Goal: Communication & Community: Participate in discussion

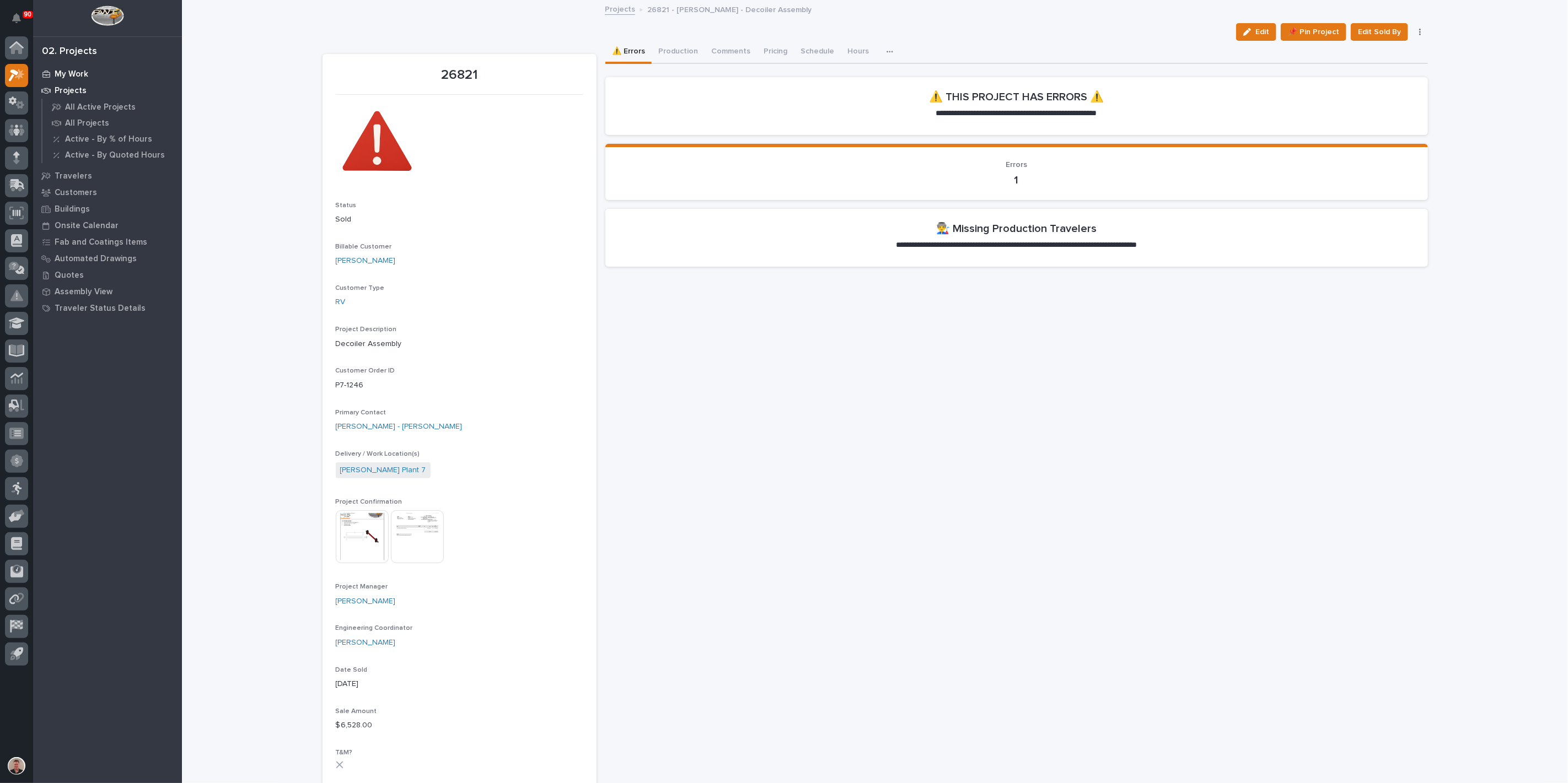
click at [77, 74] on p "My Work" at bounding box center [71, 74] width 34 height 10
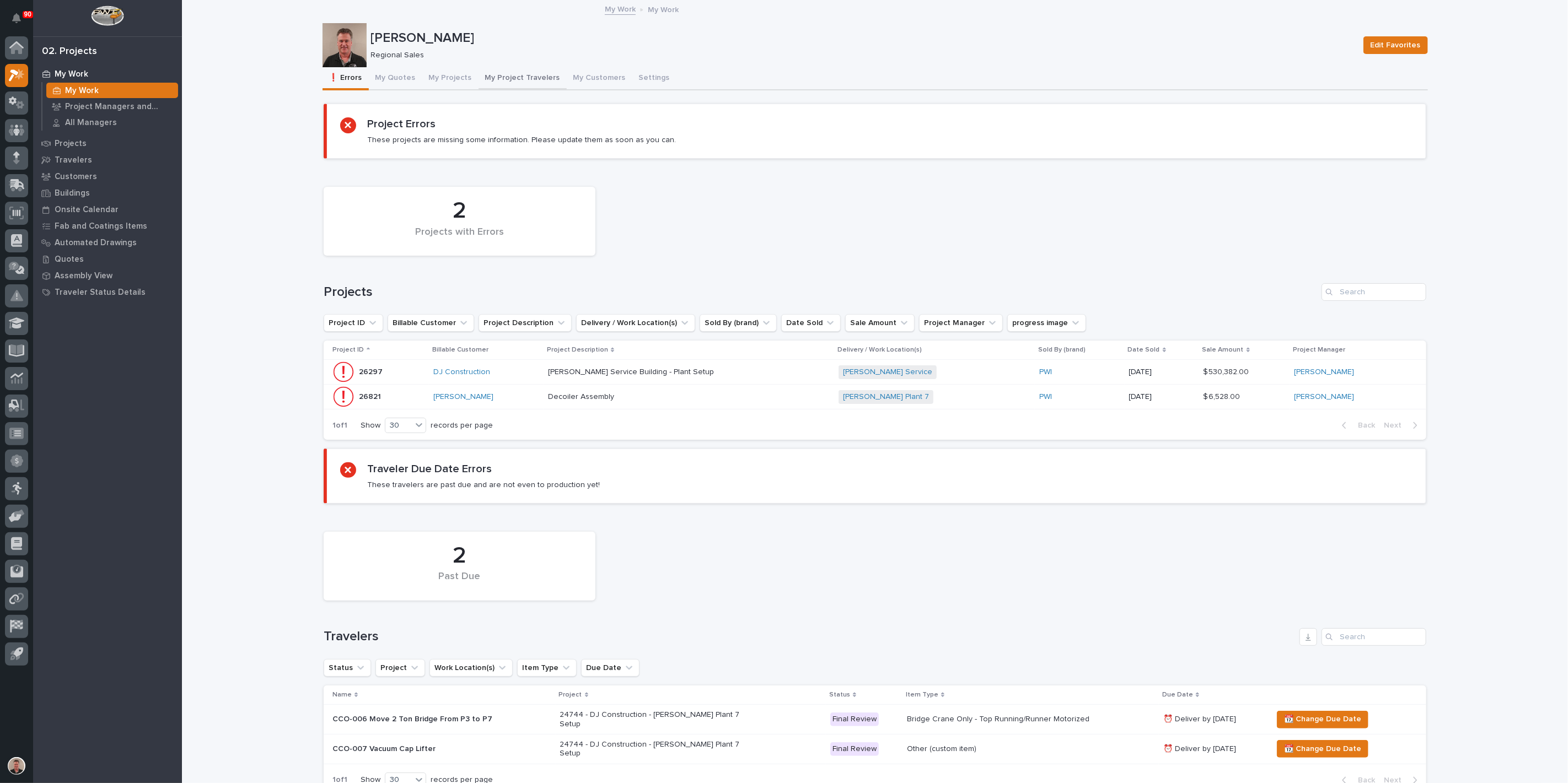
click at [538, 83] on button "My Project Travelers" at bounding box center [522, 79] width 88 height 23
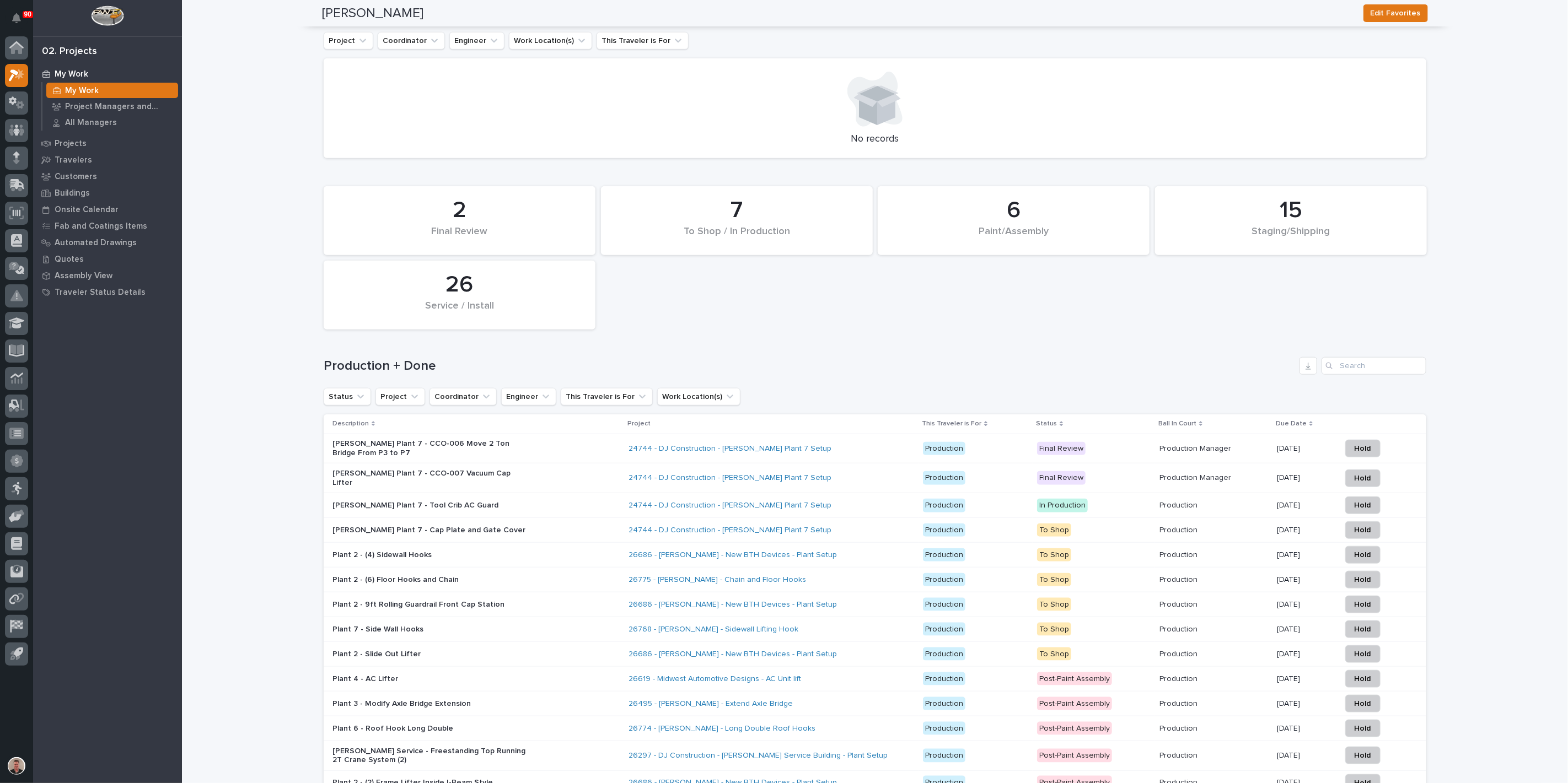
scroll to position [796, 0]
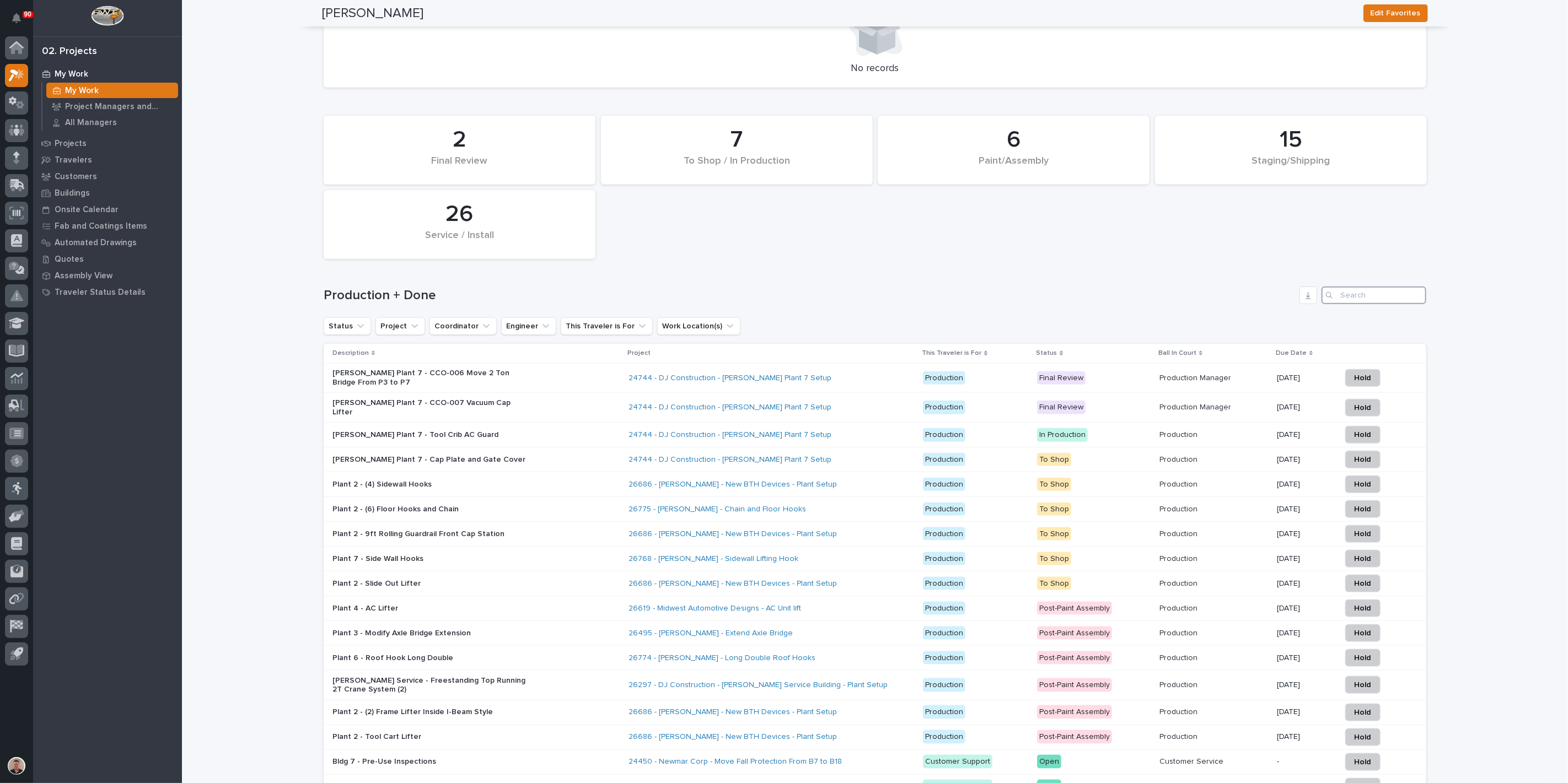
click at [1354, 304] on input "Search" at bounding box center [1373, 295] width 104 height 18
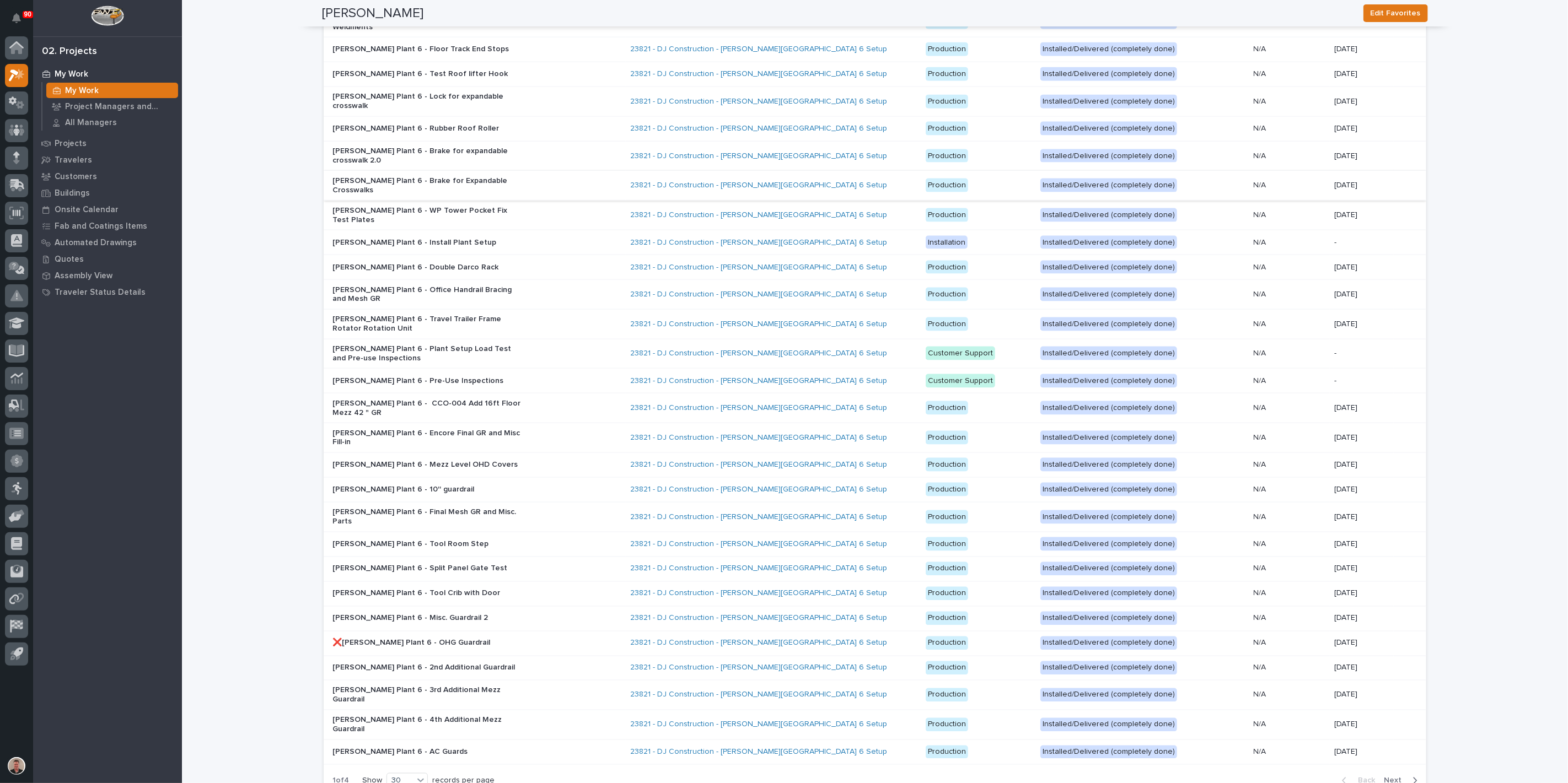
scroll to position [1193, 0]
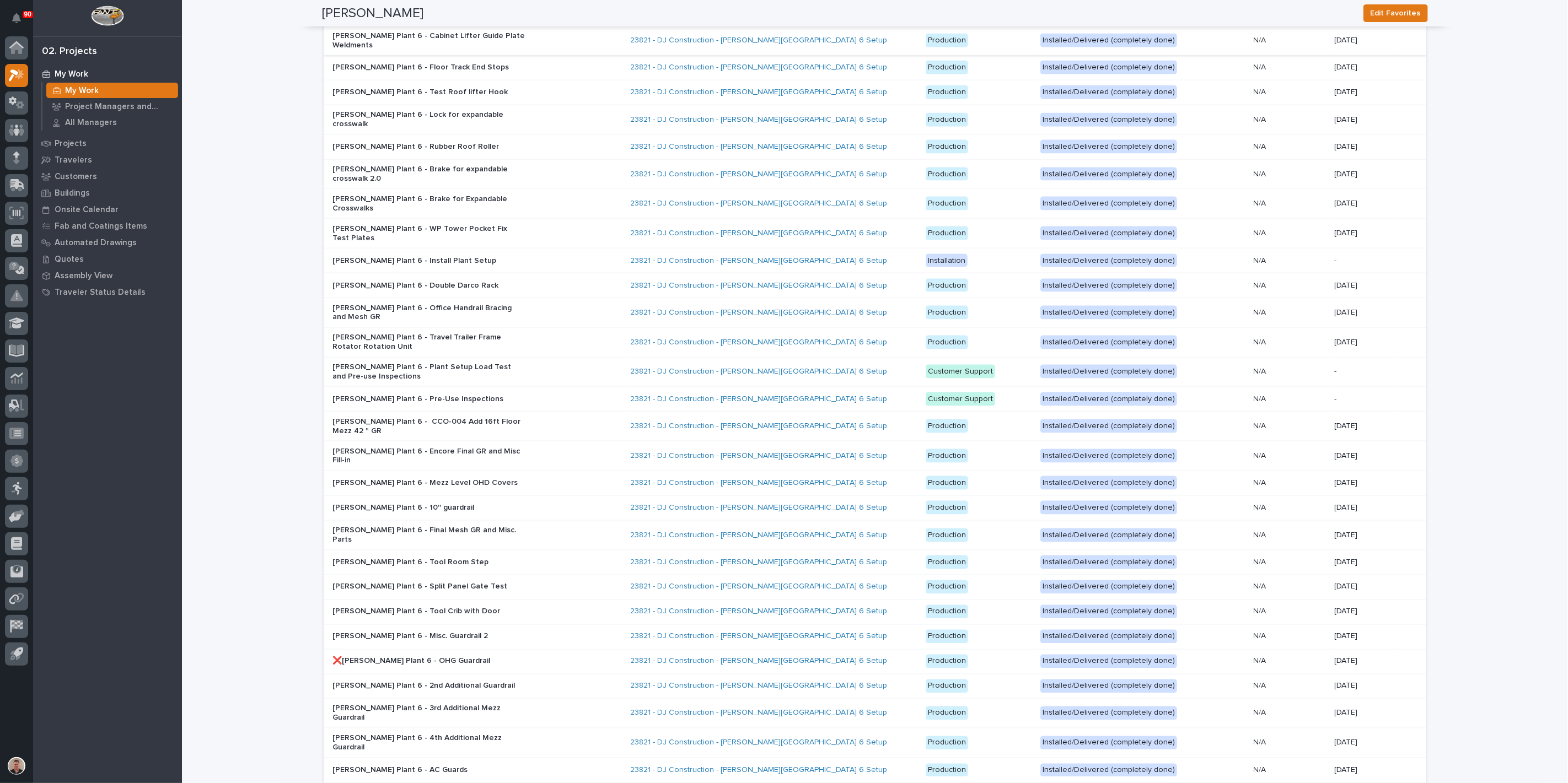
type input "23821"
click at [557, 55] on div "[PERSON_NAME] Plant 6 - Cabinet Lifter Guide Plate Weldments" at bounding box center [477, 40] width 289 height 28
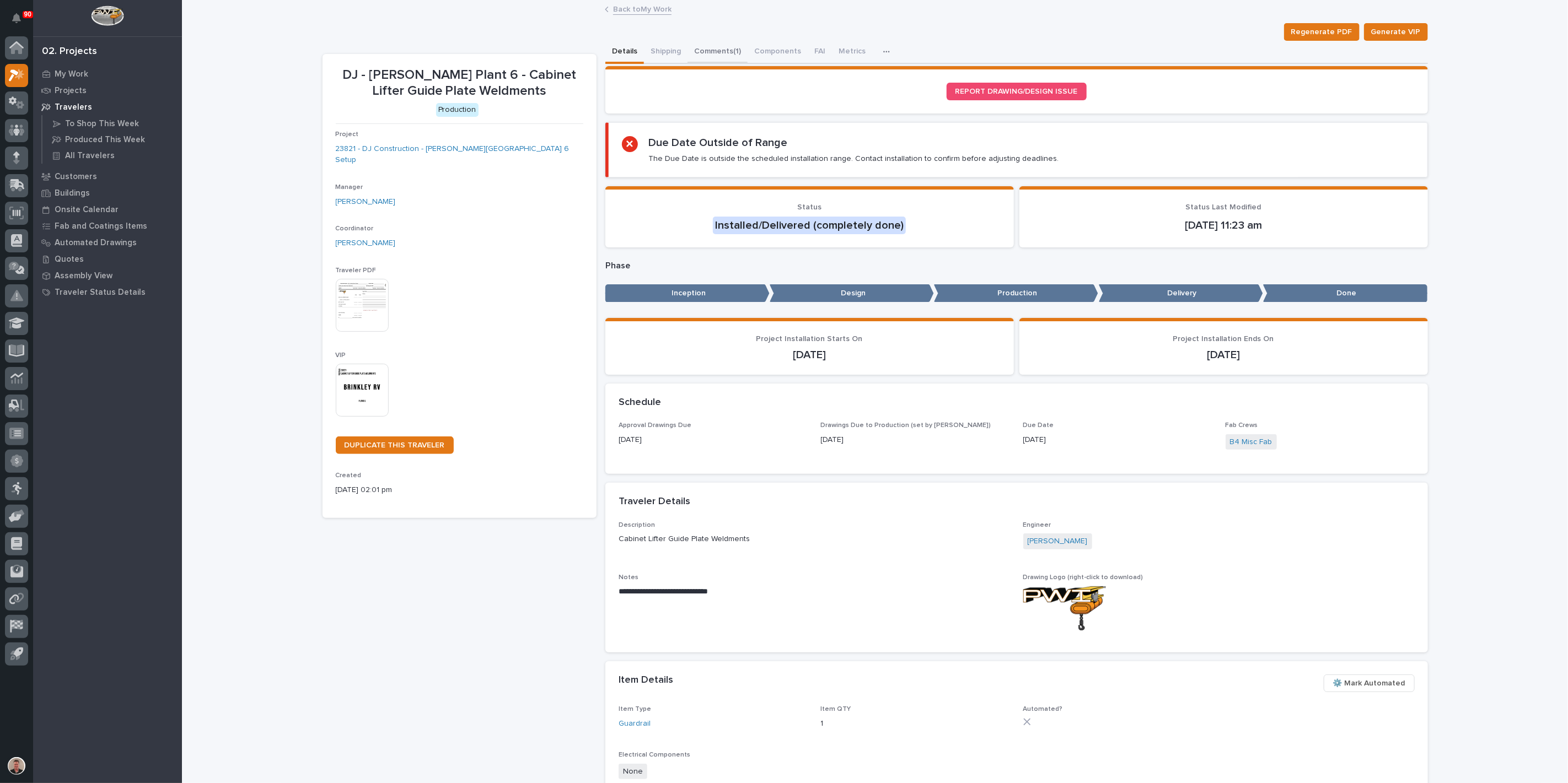
click at [745, 64] on button "Comments (1)" at bounding box center [717, 53] width 60 height 23
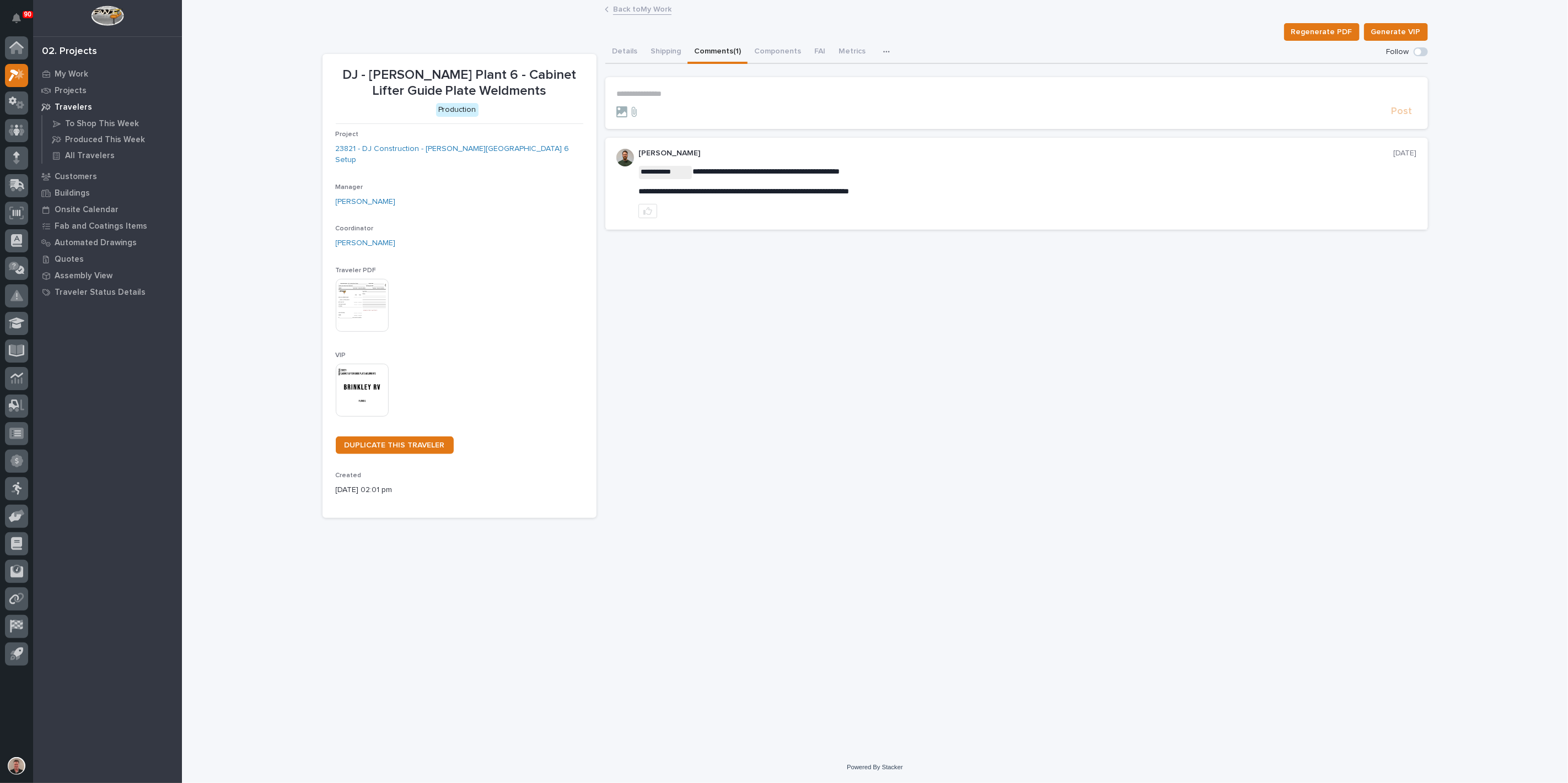
click at [657, 98] on p "**********" at bounding box center [1017, 94] width 801 height 9
click at [686, 130] on span "[PERSON_NAME]" at bounding box center [655, 126] width 62 height 7
click at [735, 102] on p "**********" at bounding box center [1017, 96] width 801 height 13
click at [1391, 123] on span "Post" at bounding box center [1401, 117] width 21 height 13
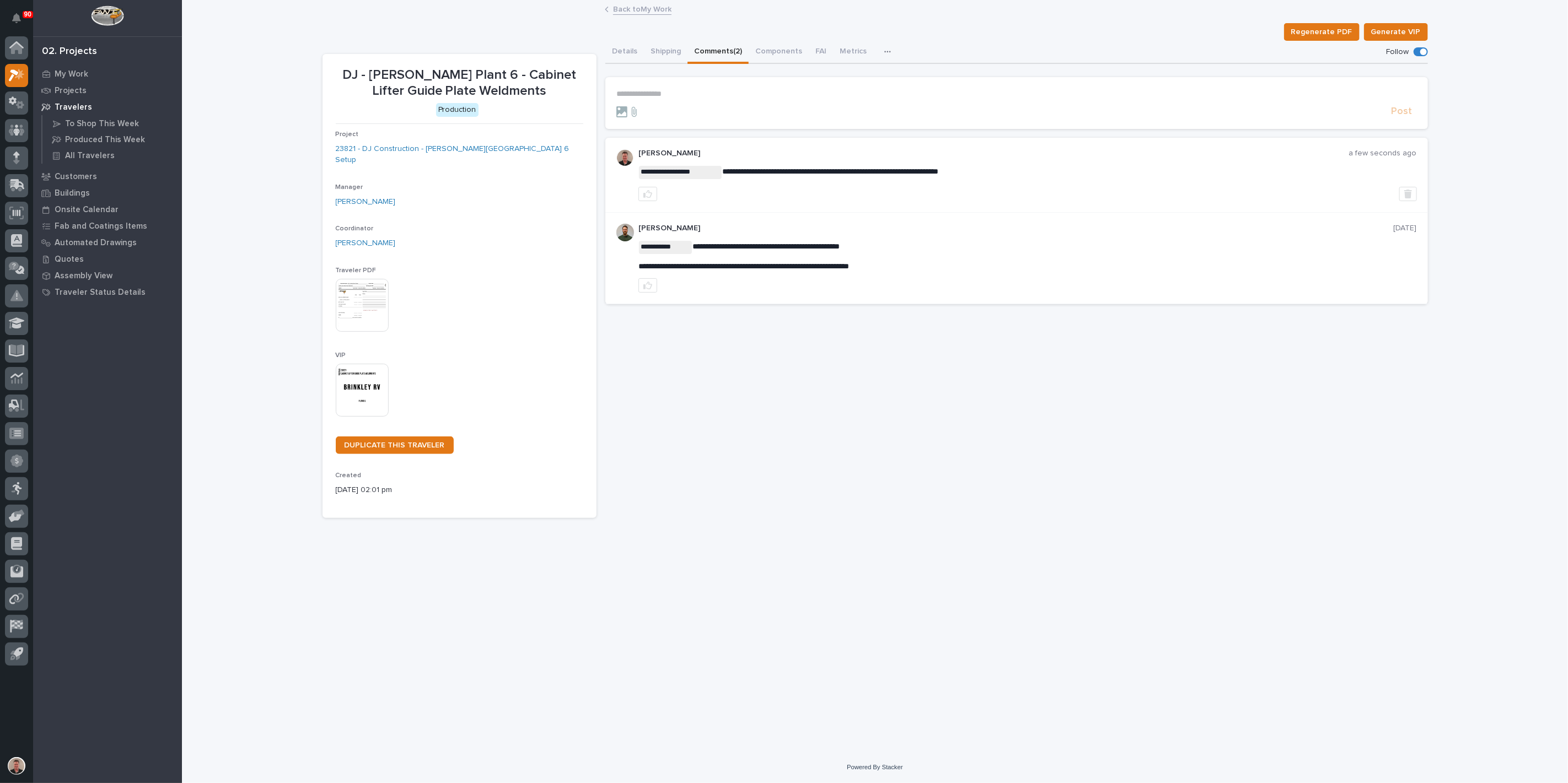
click at [630, 8] on link "Back to My Work" at bounding box center [642, 8] width 59 height 13
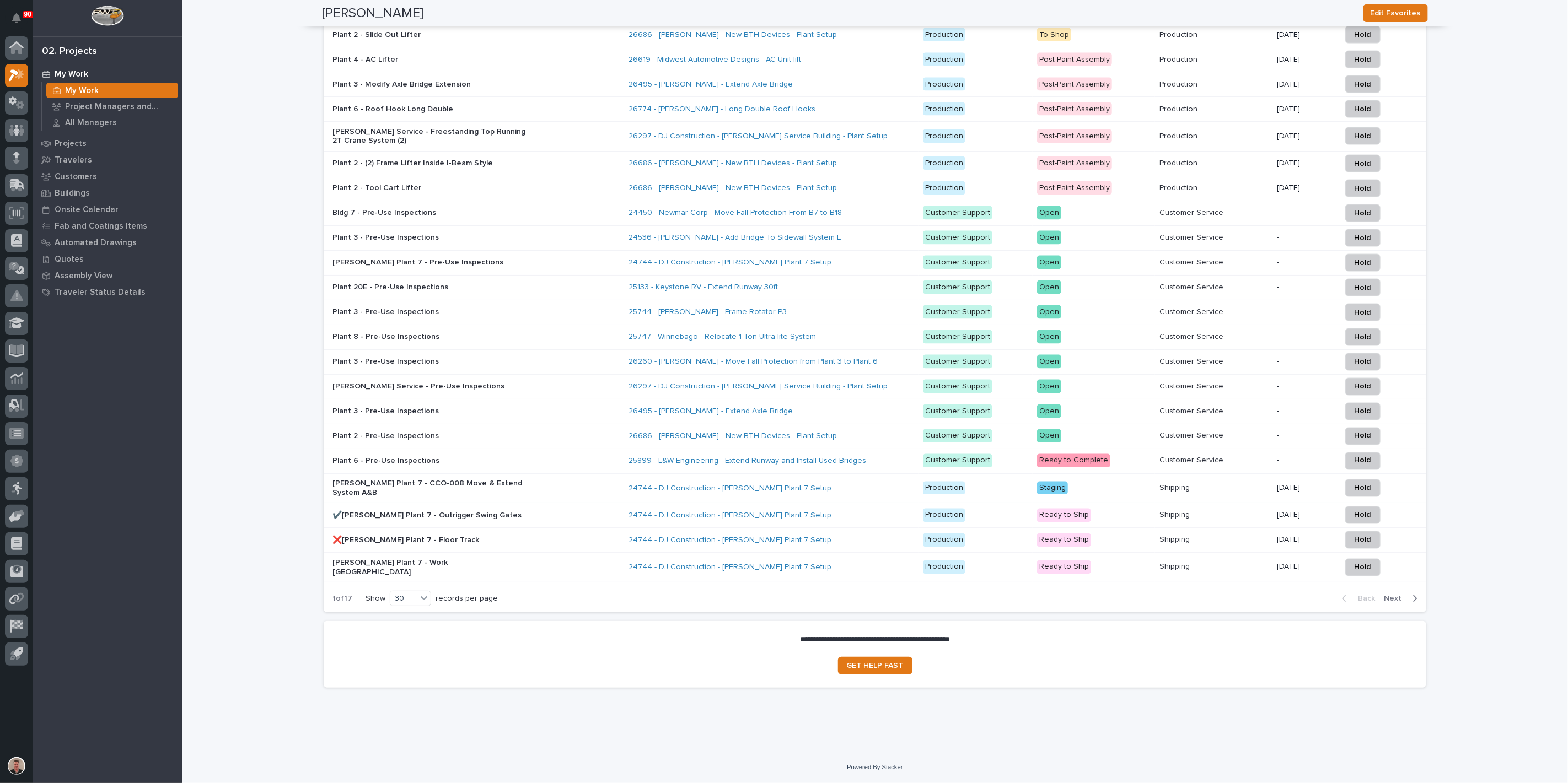
scroll to position [1408, 0]
click at [560, 173] on div "Plant 2 - (2) Frame Lifter Inside I-Beam Style" at bounding box center [476, 163] width 287 height 18
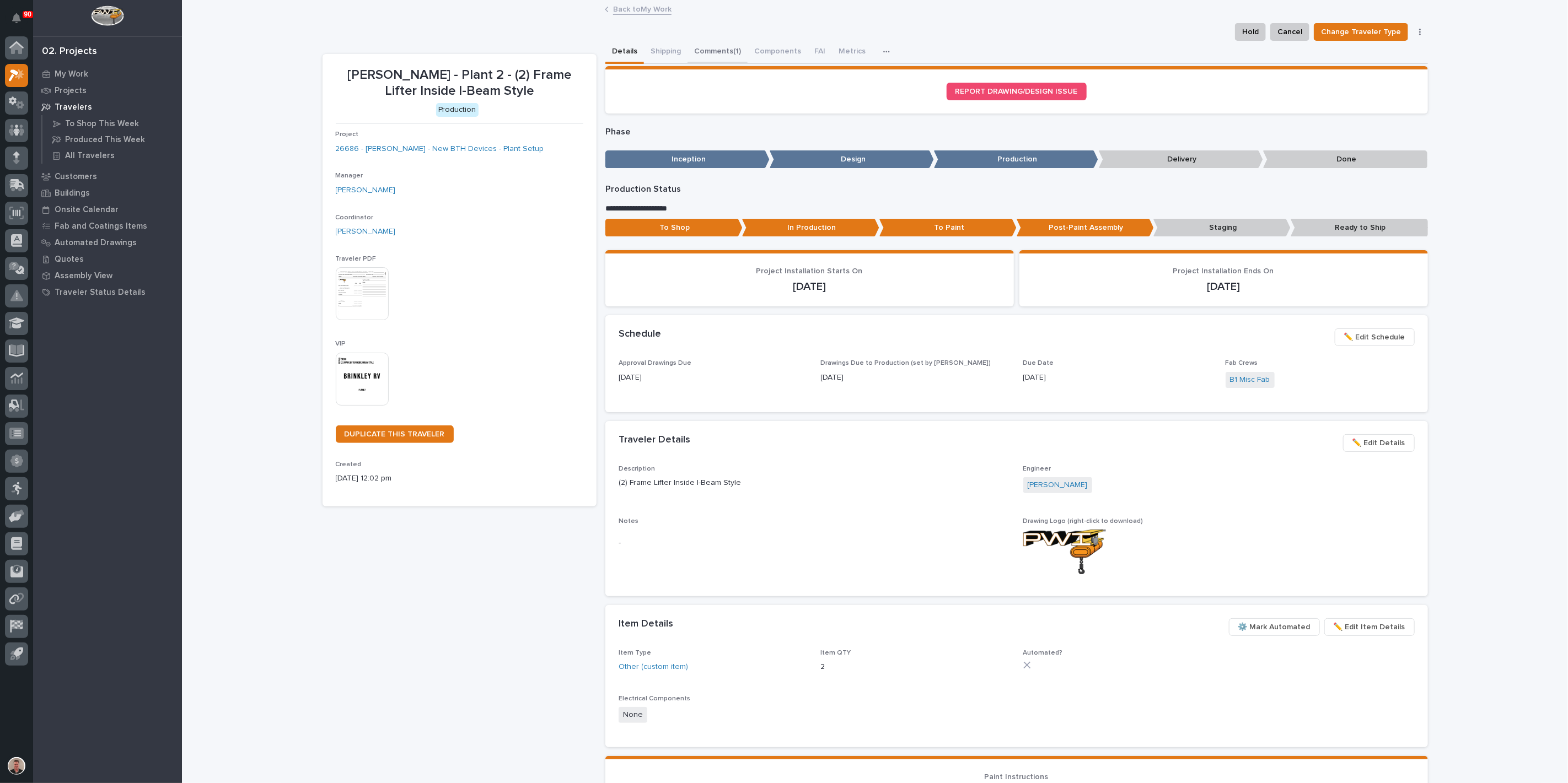
click at [731, 62] on button "Comments (1)" at bounding box center [717, 53] width 60 height 23
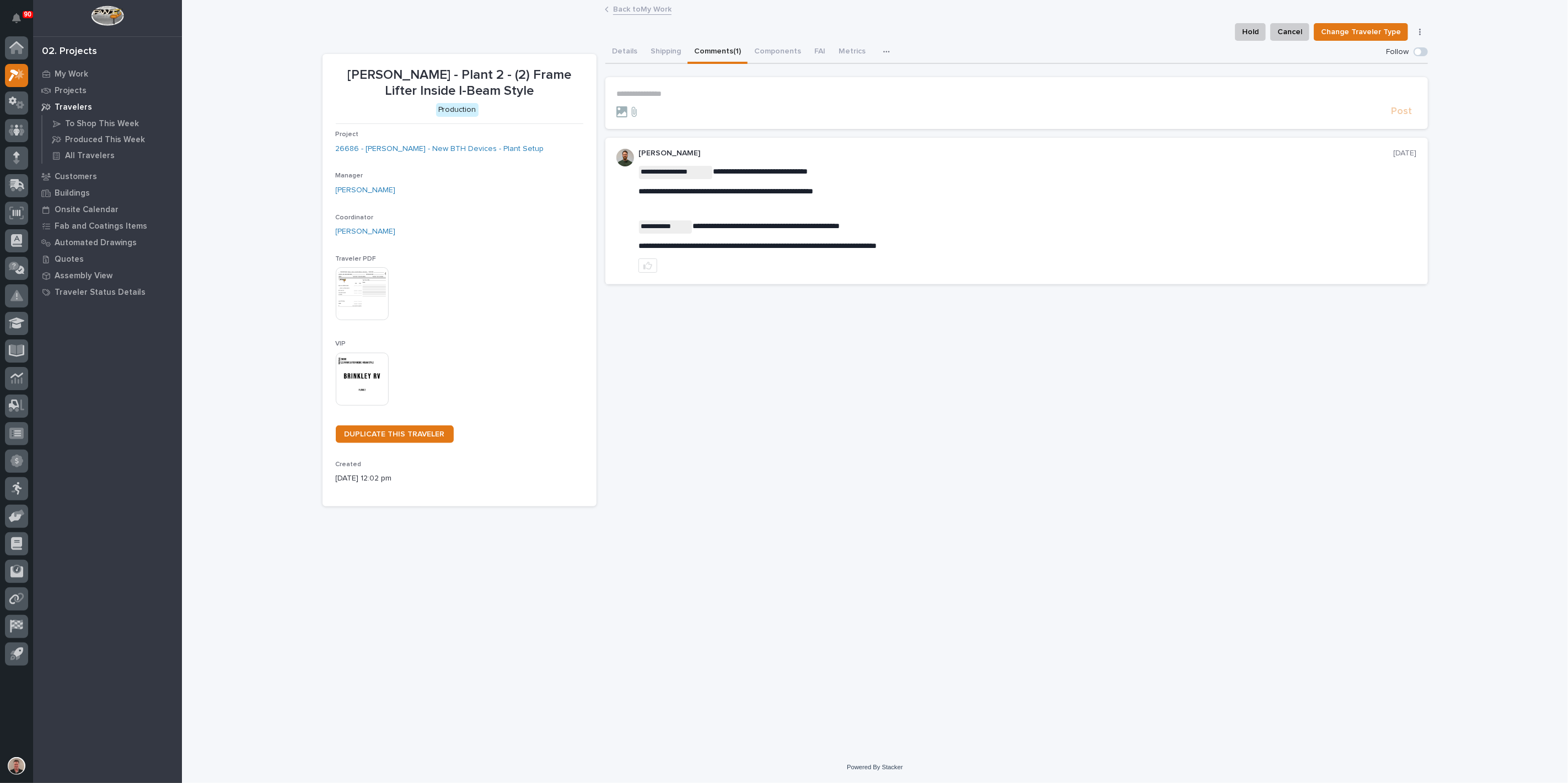
click at [630, 8] on link "Back to My Work" at bounding box center [642, 8] width 59 height 13
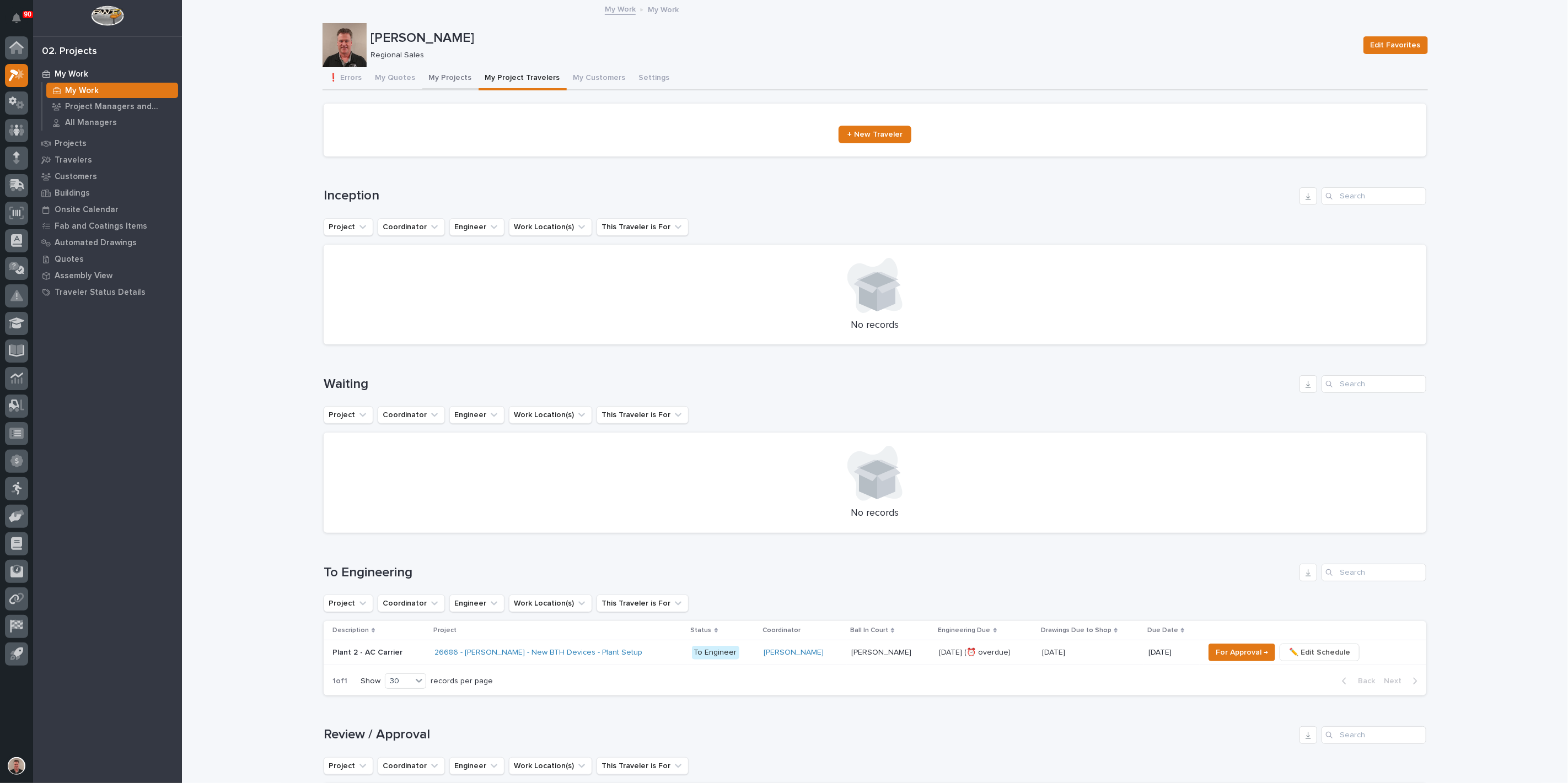
click at [464, 90] on button "My Projects" at bounding box center [450, 79] width 56 height 23
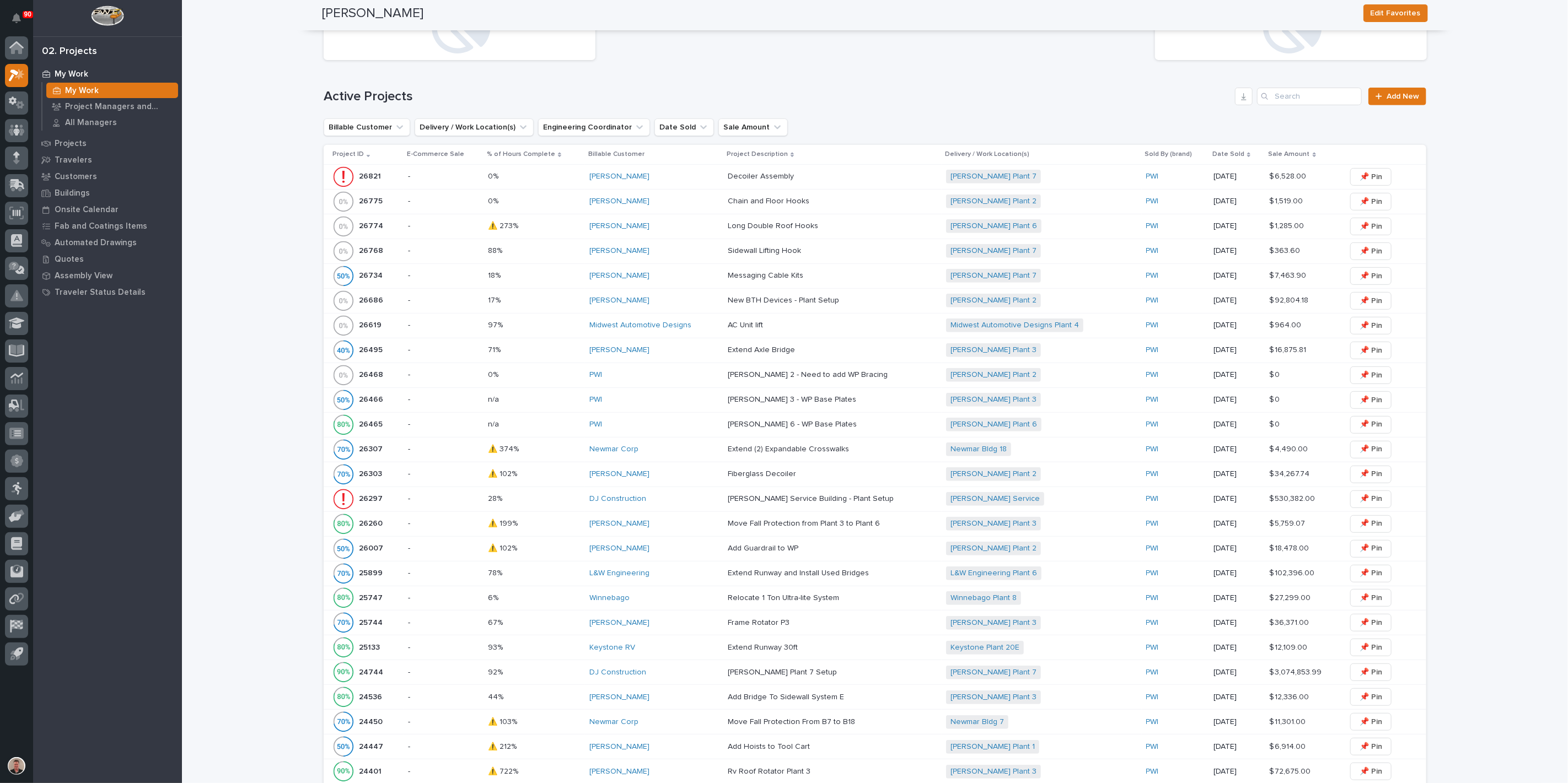
scroll to position [367, 0]
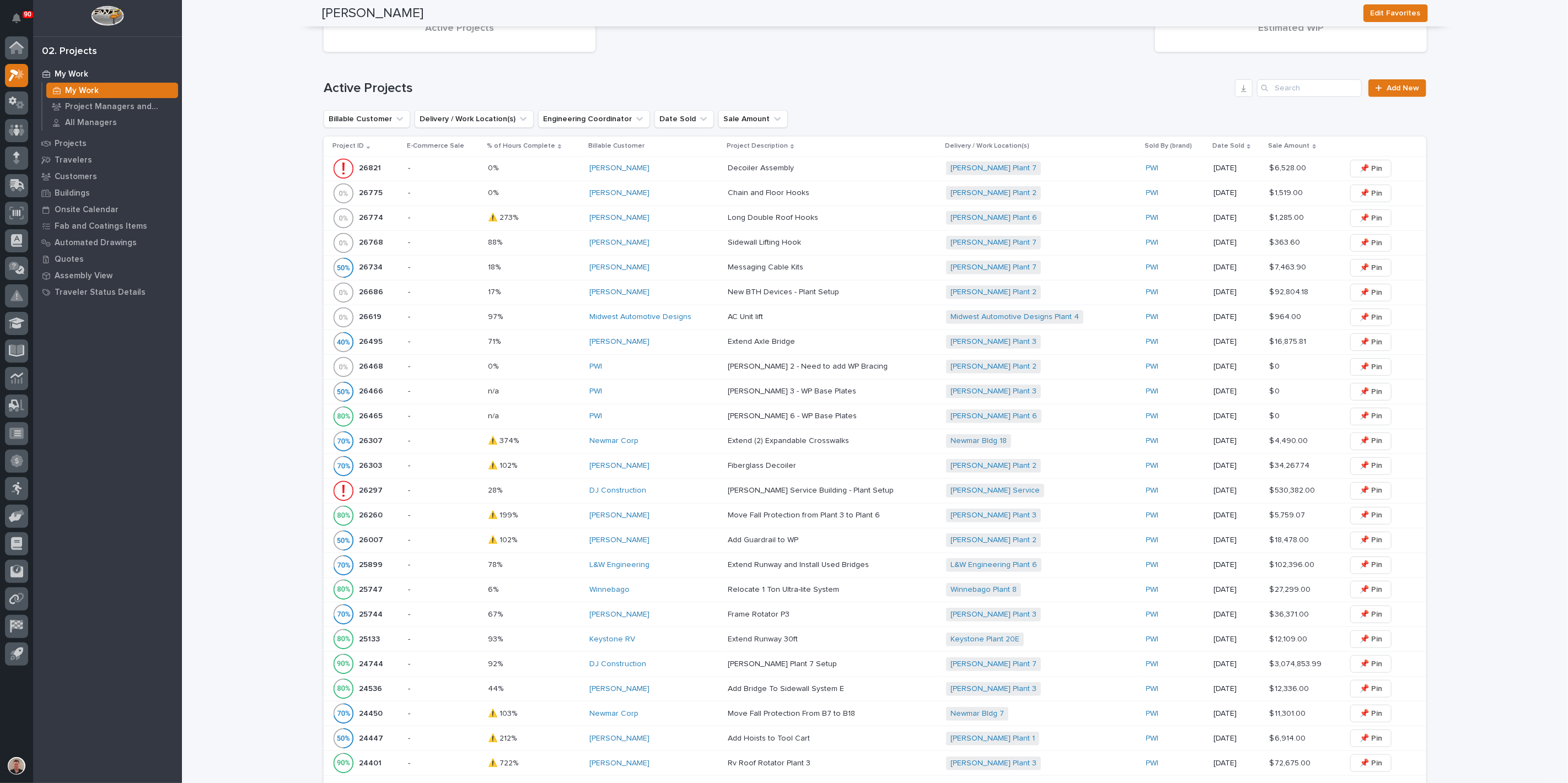
click at [662, 297] on div "[PERSON_NAME]" at bounding box center [654, 292] width 129 height 9
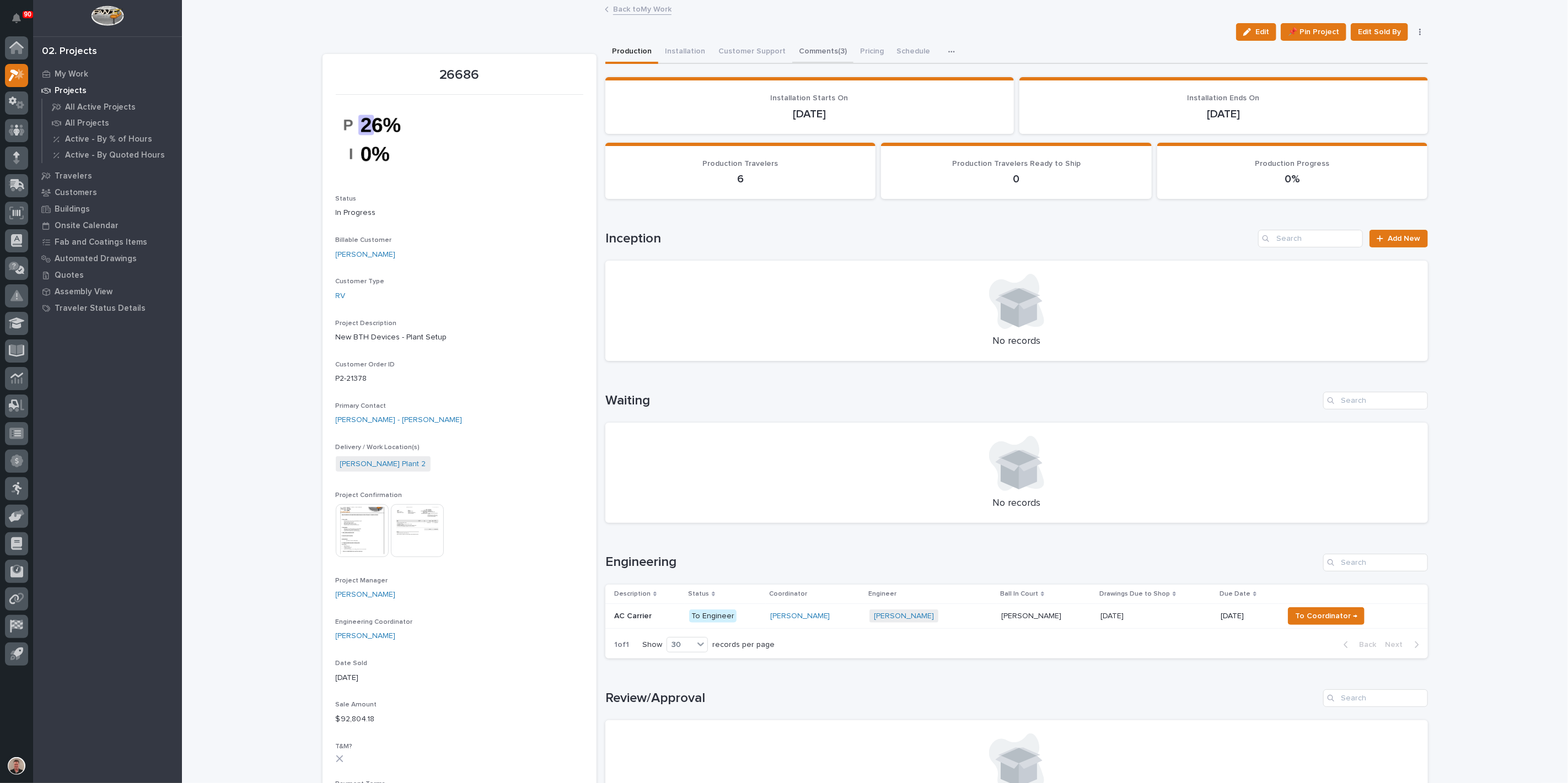
click at [853, 57] on button "Comments (3)" at bounding box center [822, 53] width 61 height 23
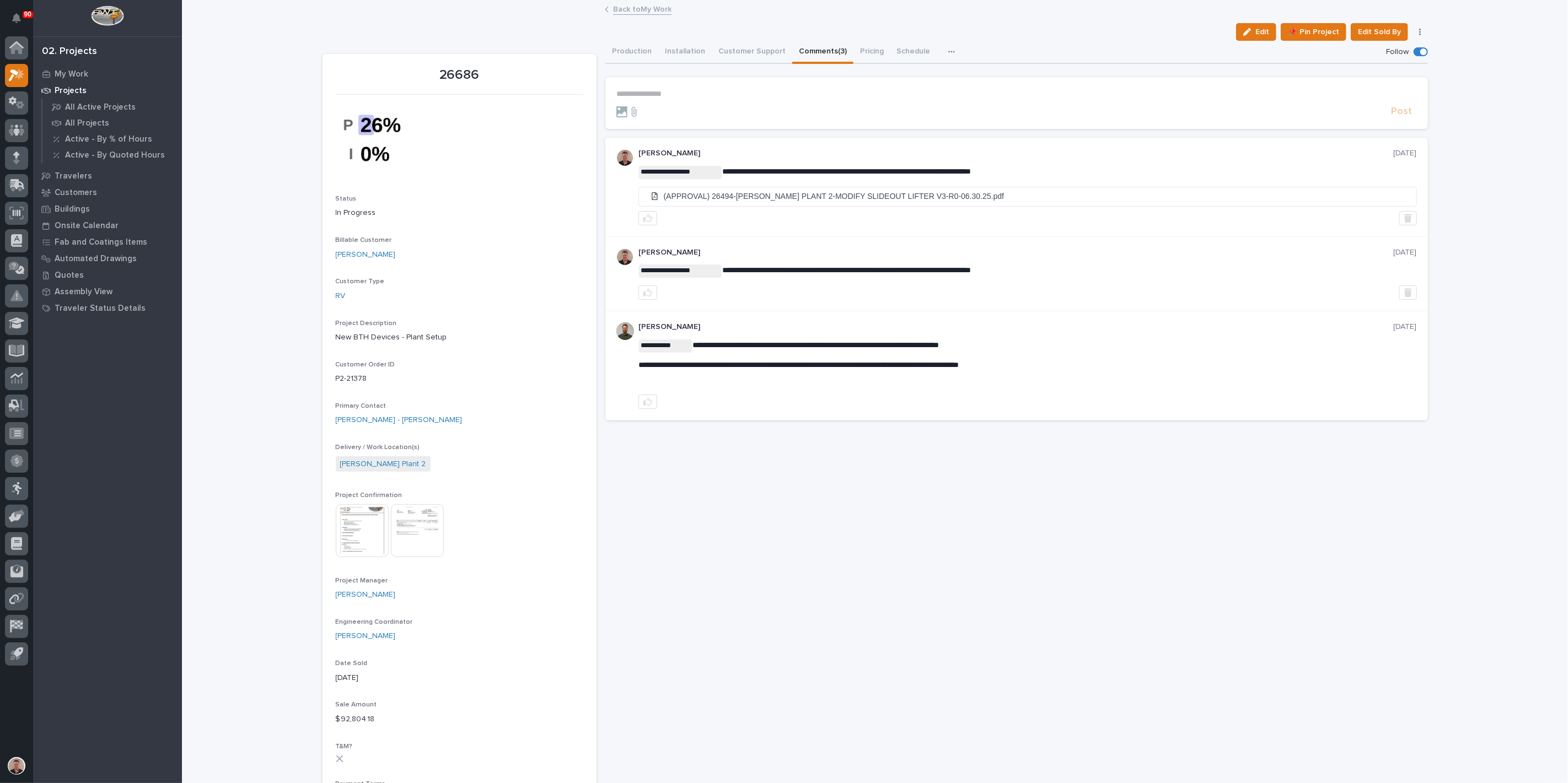
click at [666, 98] on p "**********" at bounding box center [1017, 94] width 801 height 9
click at [677, 123] on span "[PERSON_NAME]" at bounding box center [650, 126] width 62 height 7
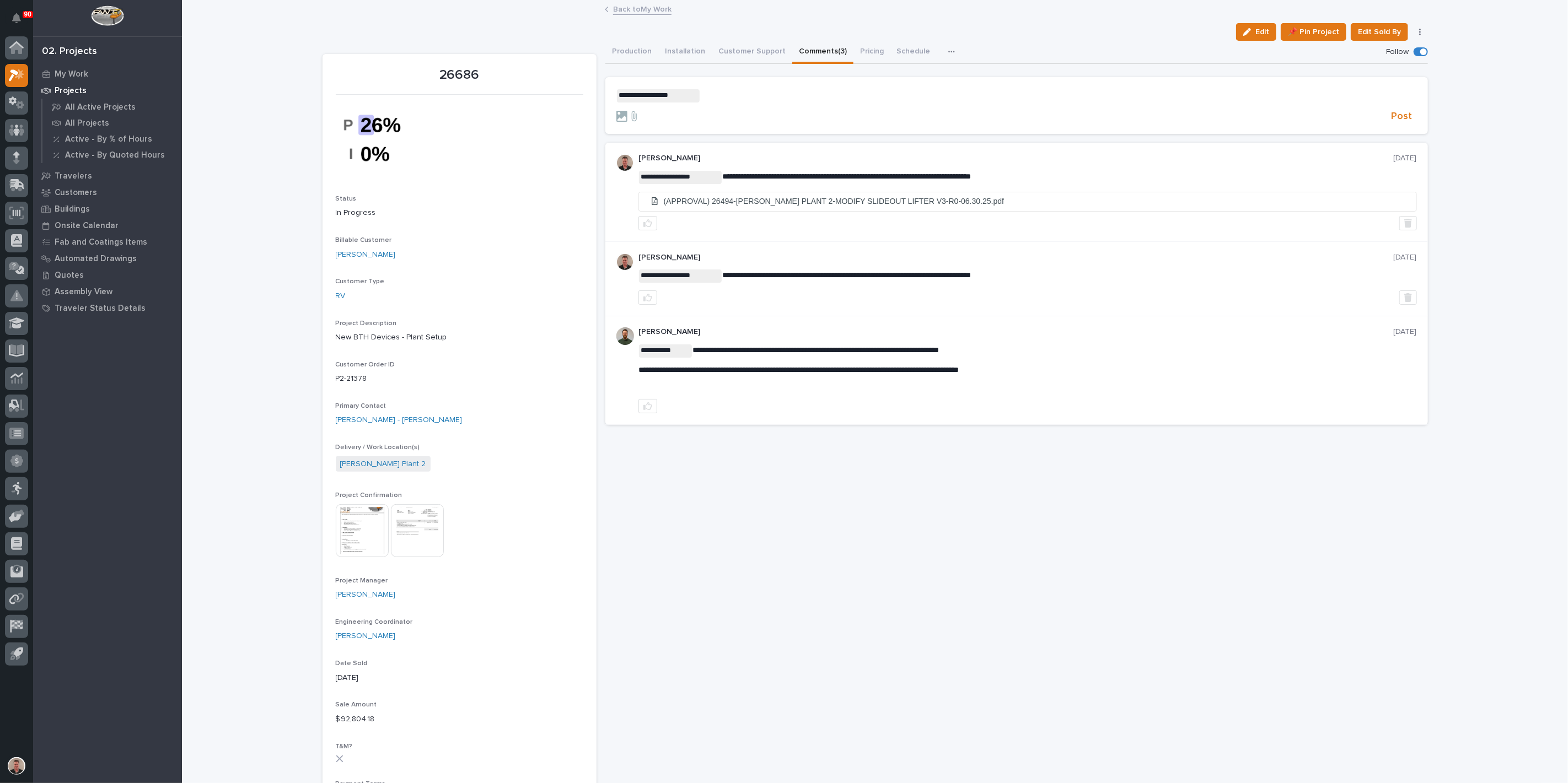
click at [744, 102] on p "**********" at bounding box center [1017, 96] width 801 height 13
click at [870, 98] on span "**********" at bounding box center [811, 94] width 222 height 7
click at [1391, 123] on span "Post" at bounding box center [1401, 117] width 21 height 13
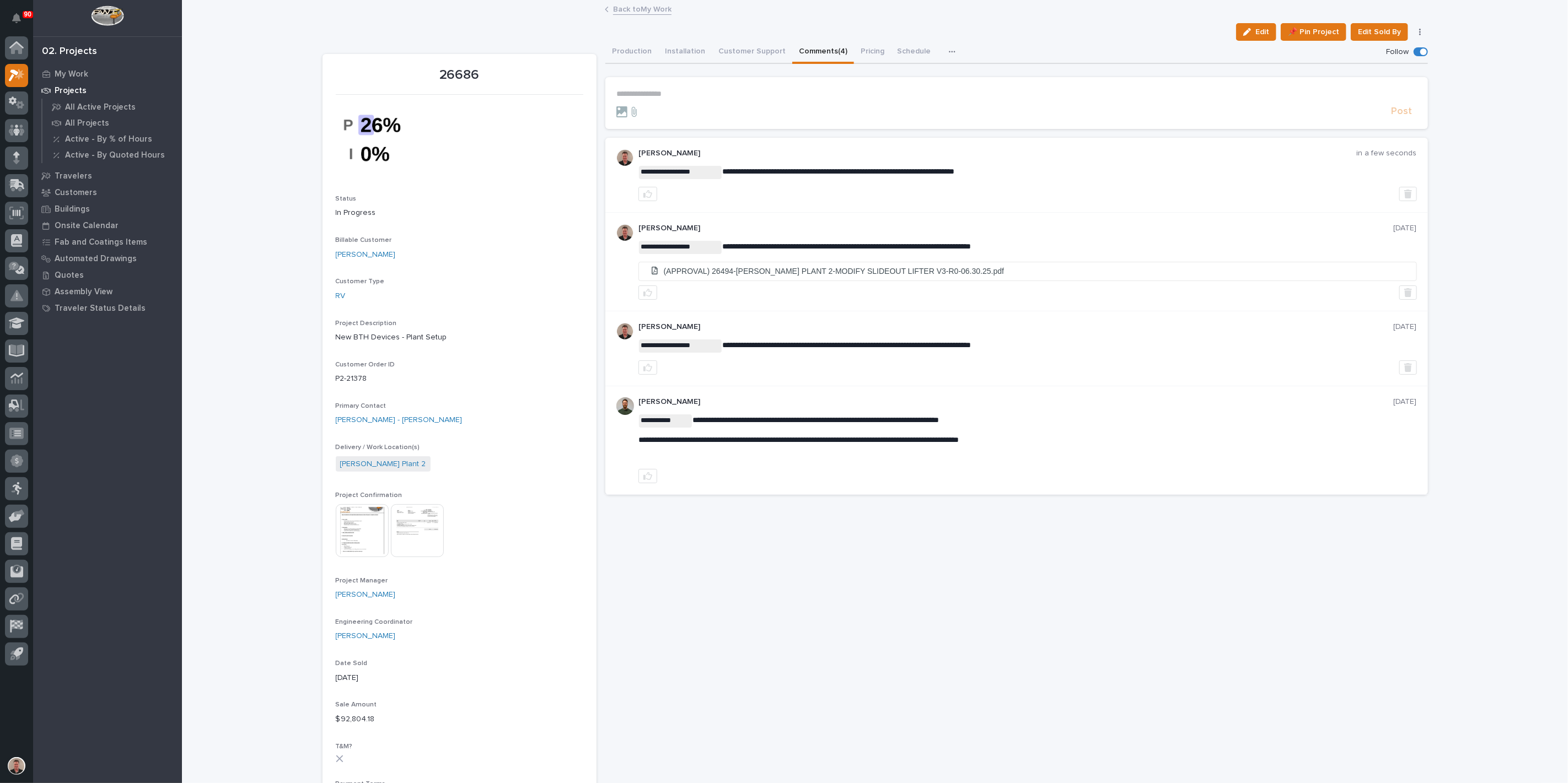
click at [632, 6] on link "Back to My Work" at bounding box center [642, 8] width 59 height 13
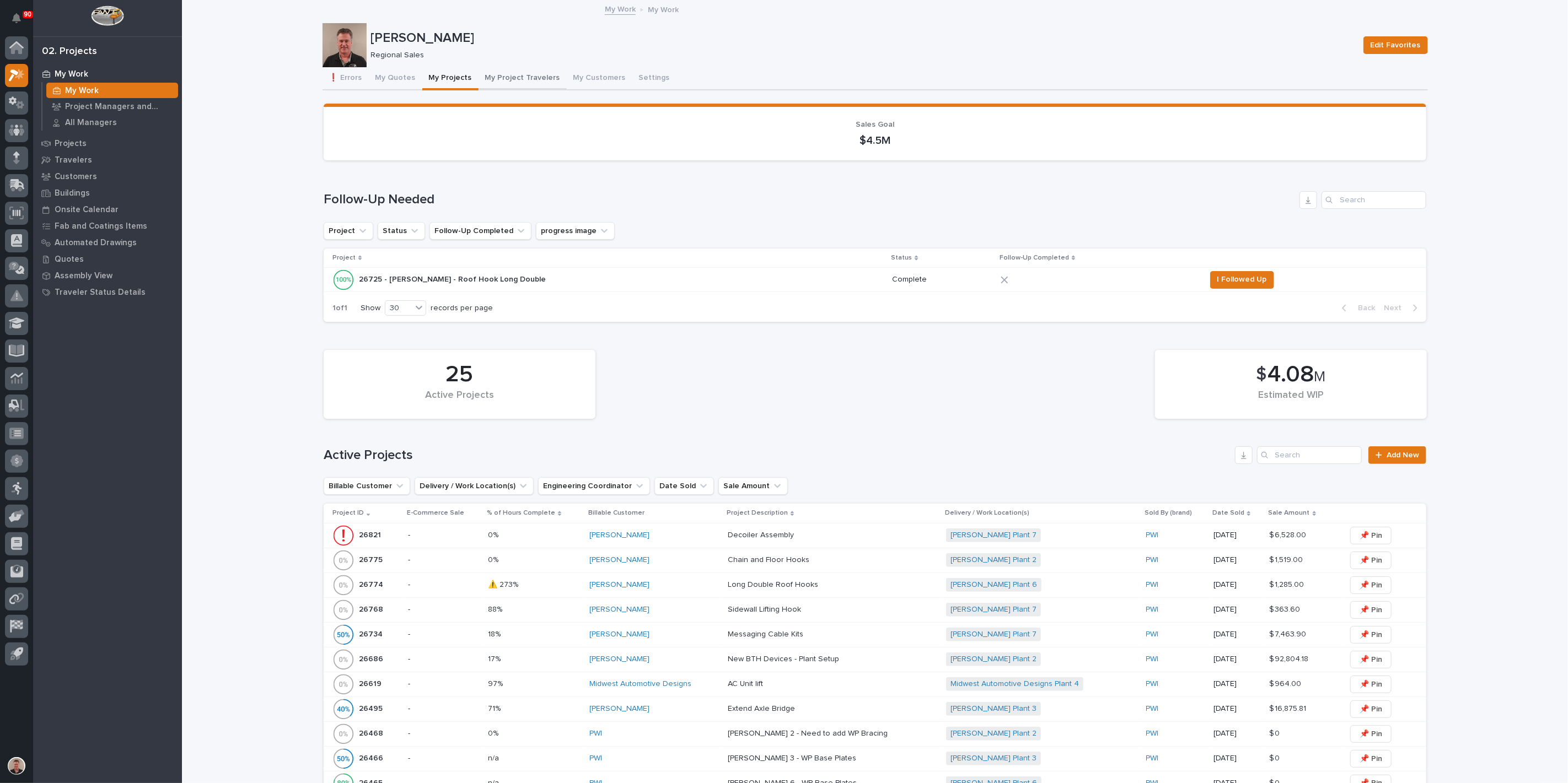
click at [546, 90] on button "My Project Travelers" at bounding box center [522, 79] width 88 height 23
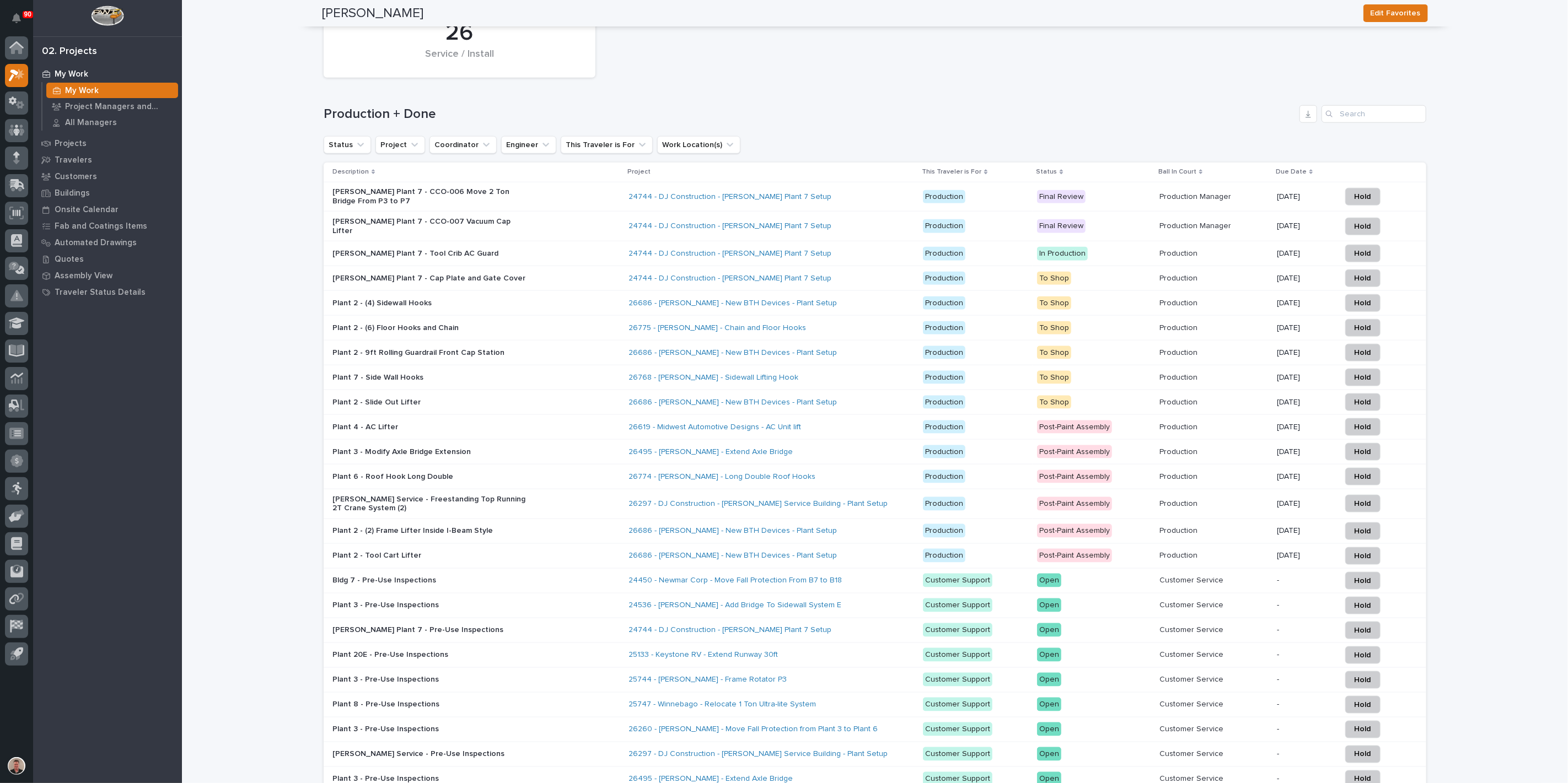
scroll to position [979, 0]
click at [1360, 121] on input "Search" at bounding box center [1373, 112] width 104 height 18
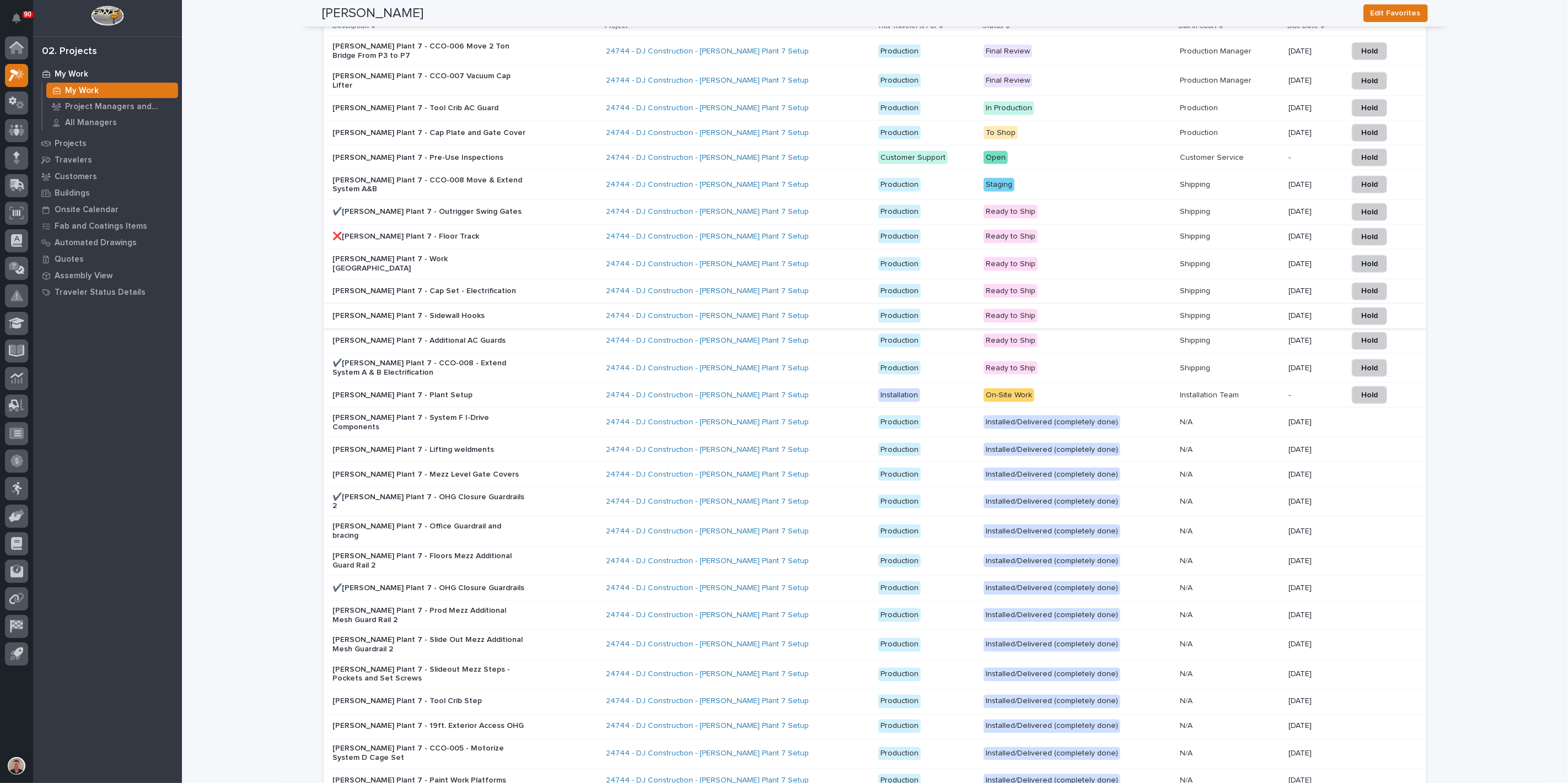
scroll to position [1123, 0]
type input "24744"
click at [539, 94] on div "[PERSON_NAME] Plant 7 - CCO-007 Vacuum Cap Lifter" at bounding box center [464, 80] width 265 height 28
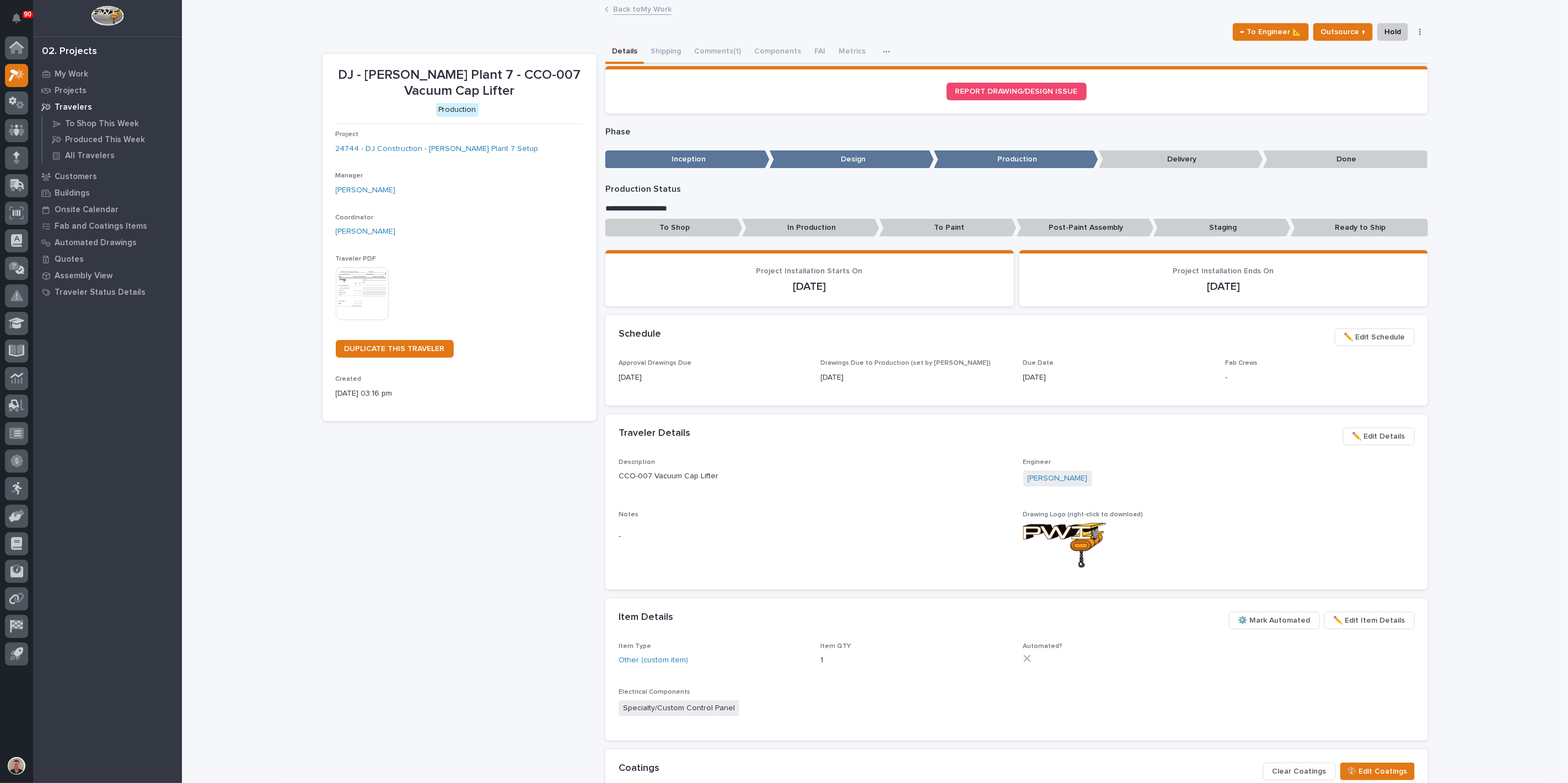
click at [365, 320] on img at bounding box center [362, 294] width 53 height 53
